Goal: Task Accomplishment & Management: Manage account settings

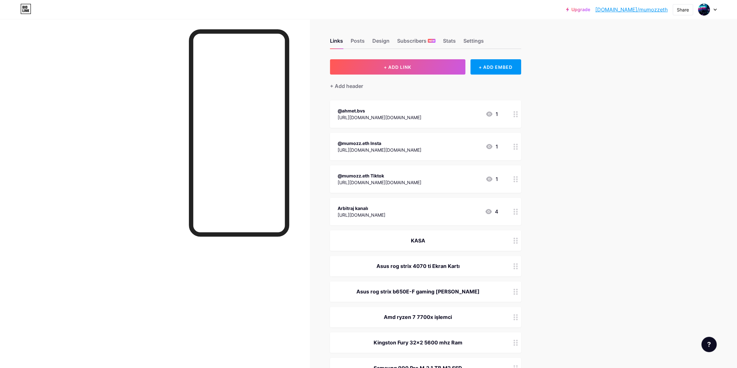
drag, startPoint x: 655, startPoint y: 107, endPoint x: 648, endPoint y: 98, distance: 11.5
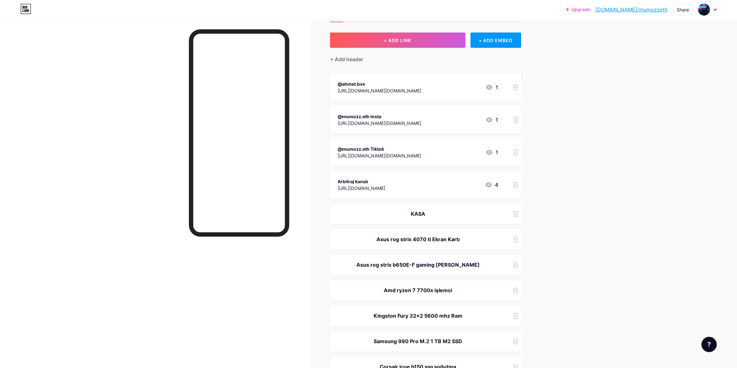
scroll to position [29, 0]
